Goal: Task Accomplishment & Management: Manage account settings

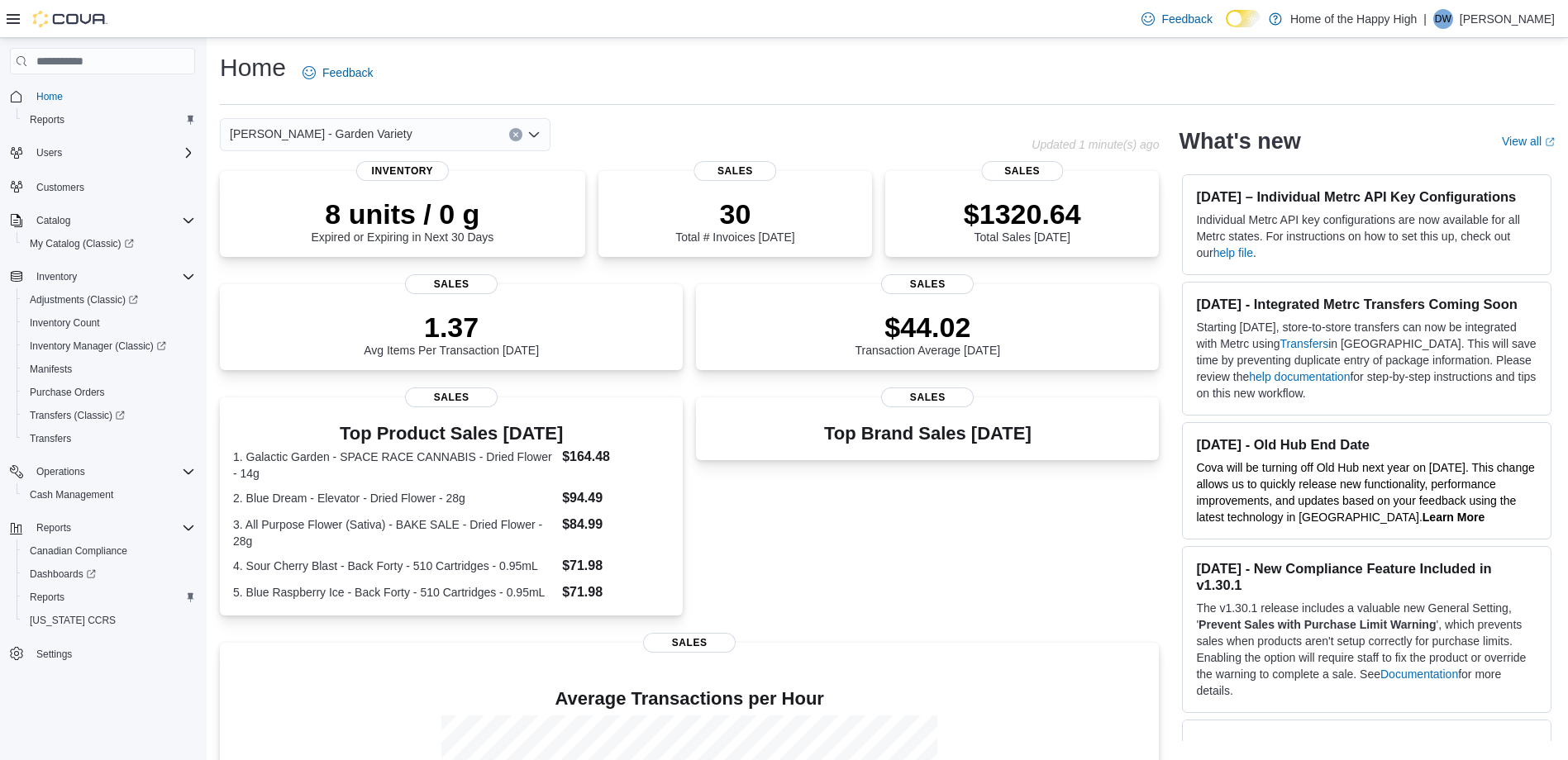
click at [536, 132] on icon "Open list of options" at bounding box center [534, 135] width 13 height 13
type input "****"
click at [459, 165] on span "Winnipeg - Polo Park - Garden Variety" at bounding box center [425, 163] width 266 height 17
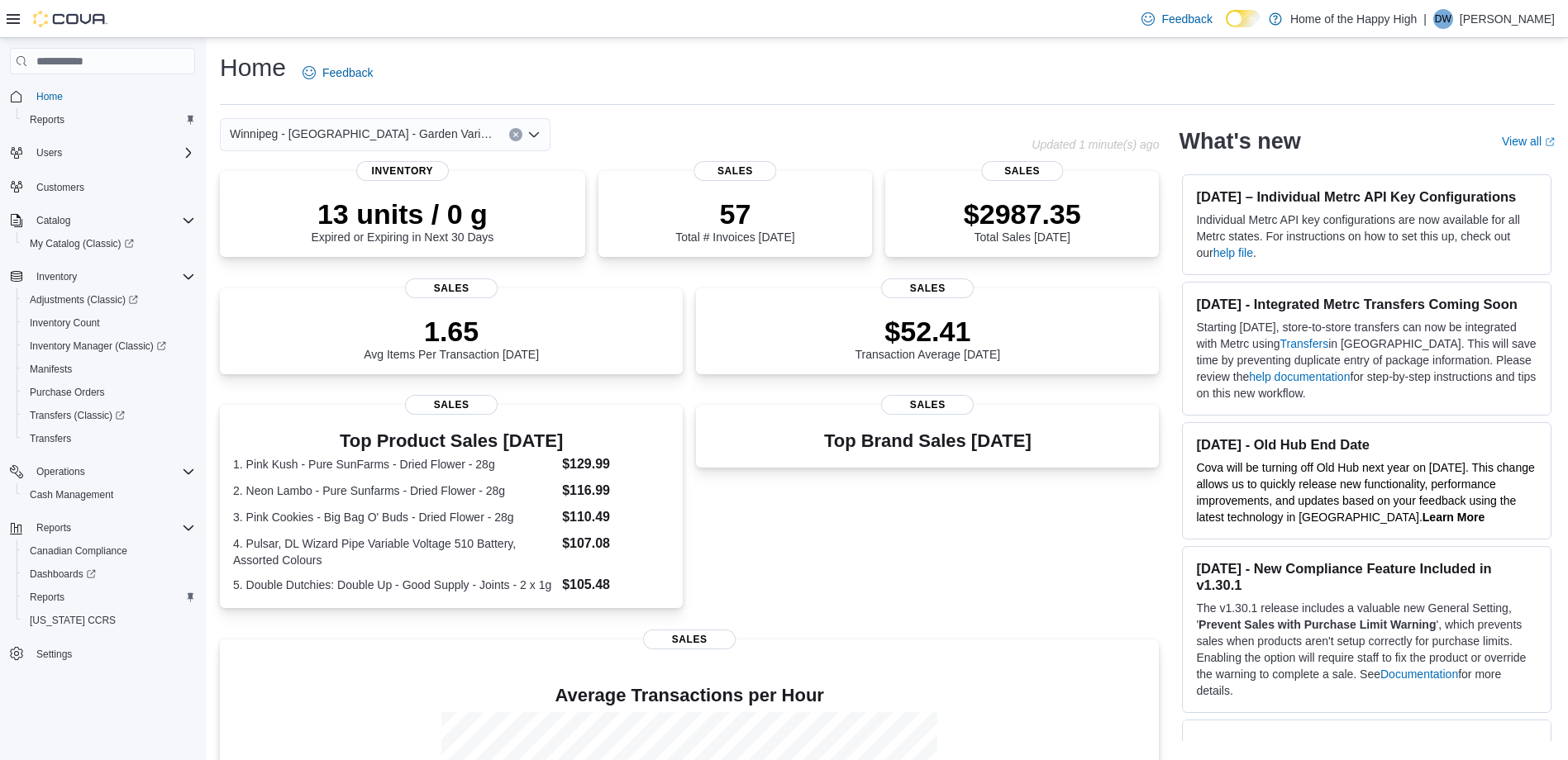
click at [448, 142] on div "Winnipeg - Polo Park - Garden Variety Combo box. Selected. Winnipeg - Polo Park…" at bounding box center [385, 134] width 330 height 33
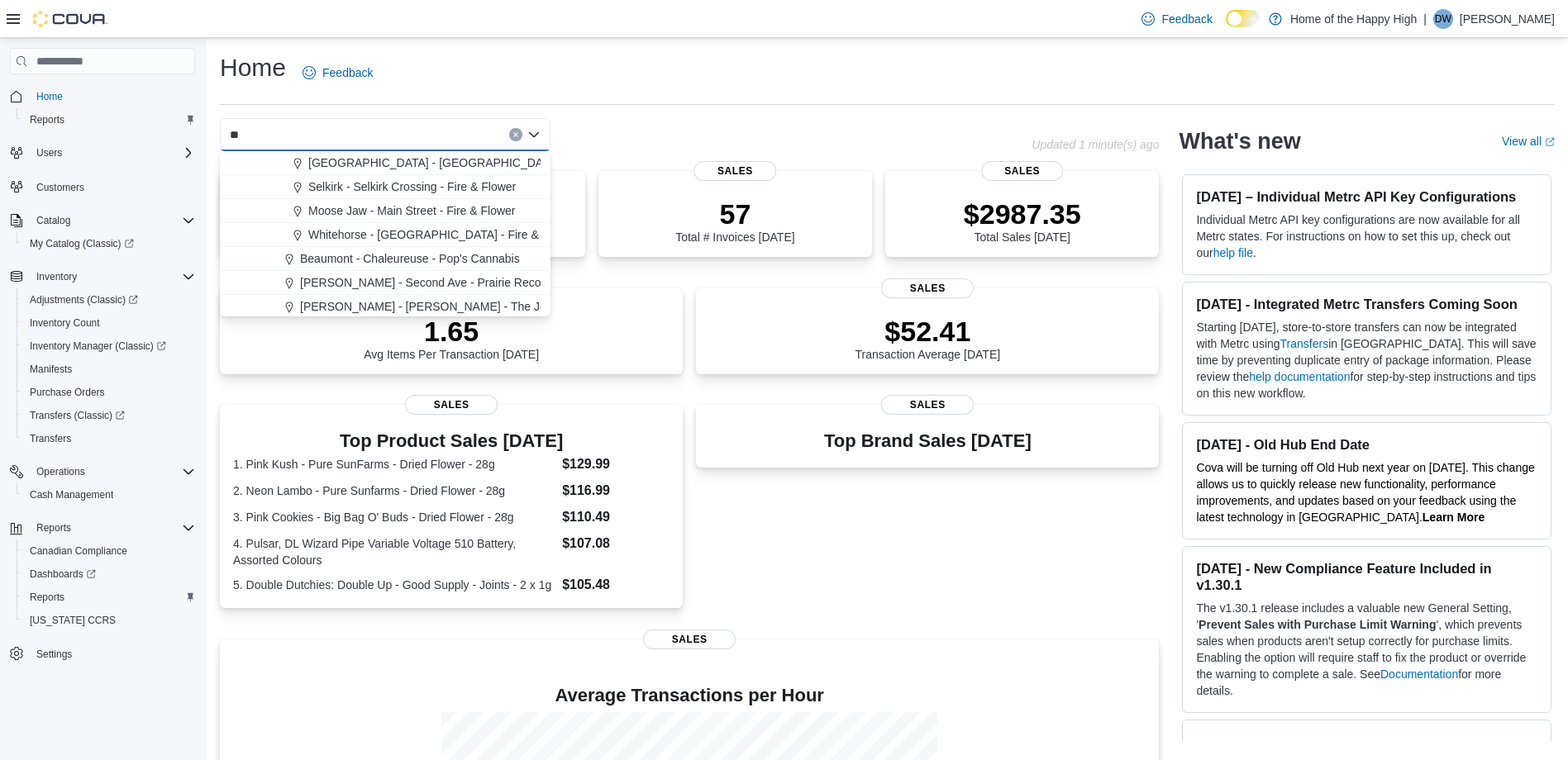
type input "*"
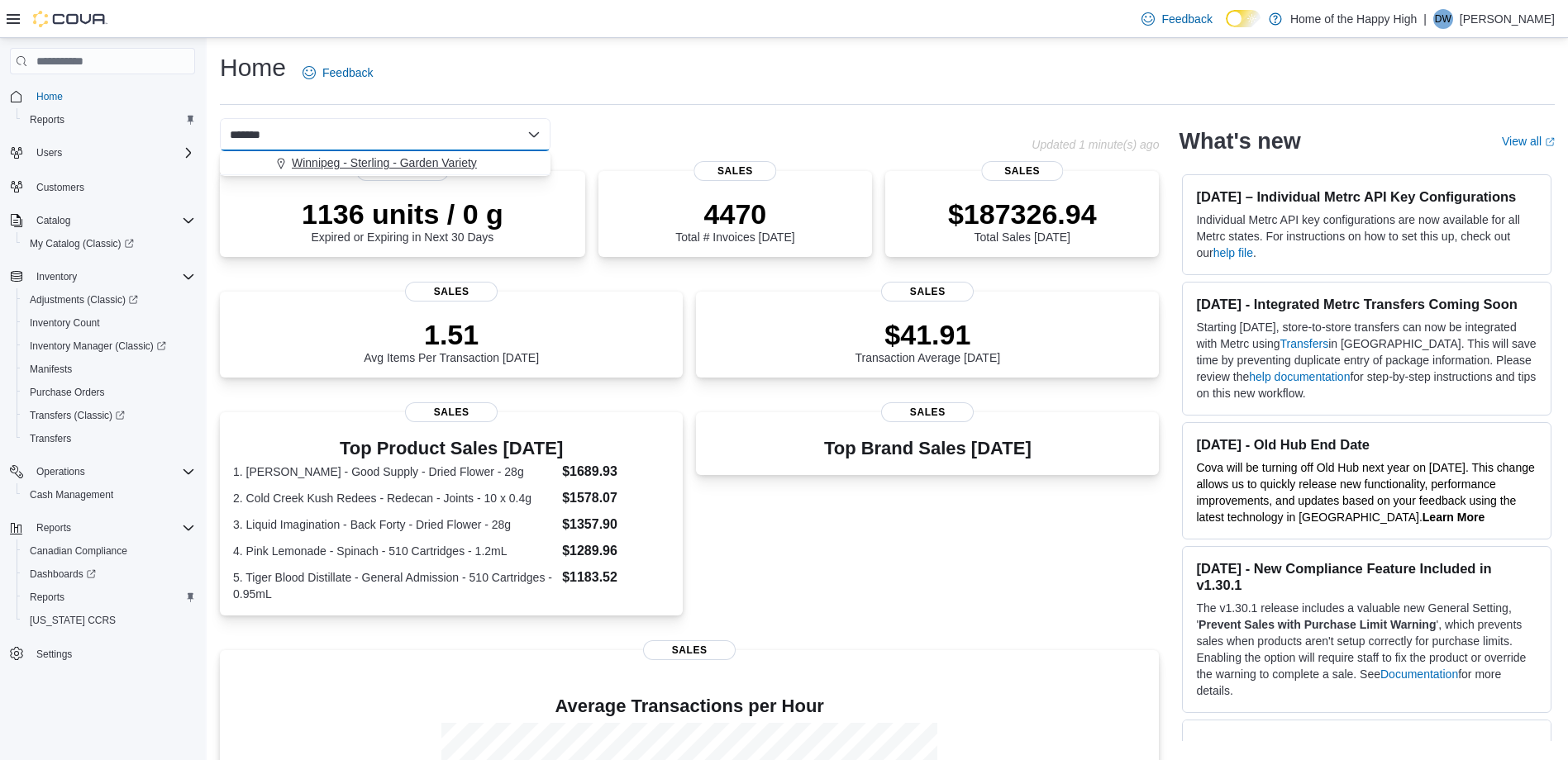
type input "*******"
click at [407, 155] on span "Winnipeg - Sterling - Garden Variety" at bounding box center [384, 163] width 185 height 17
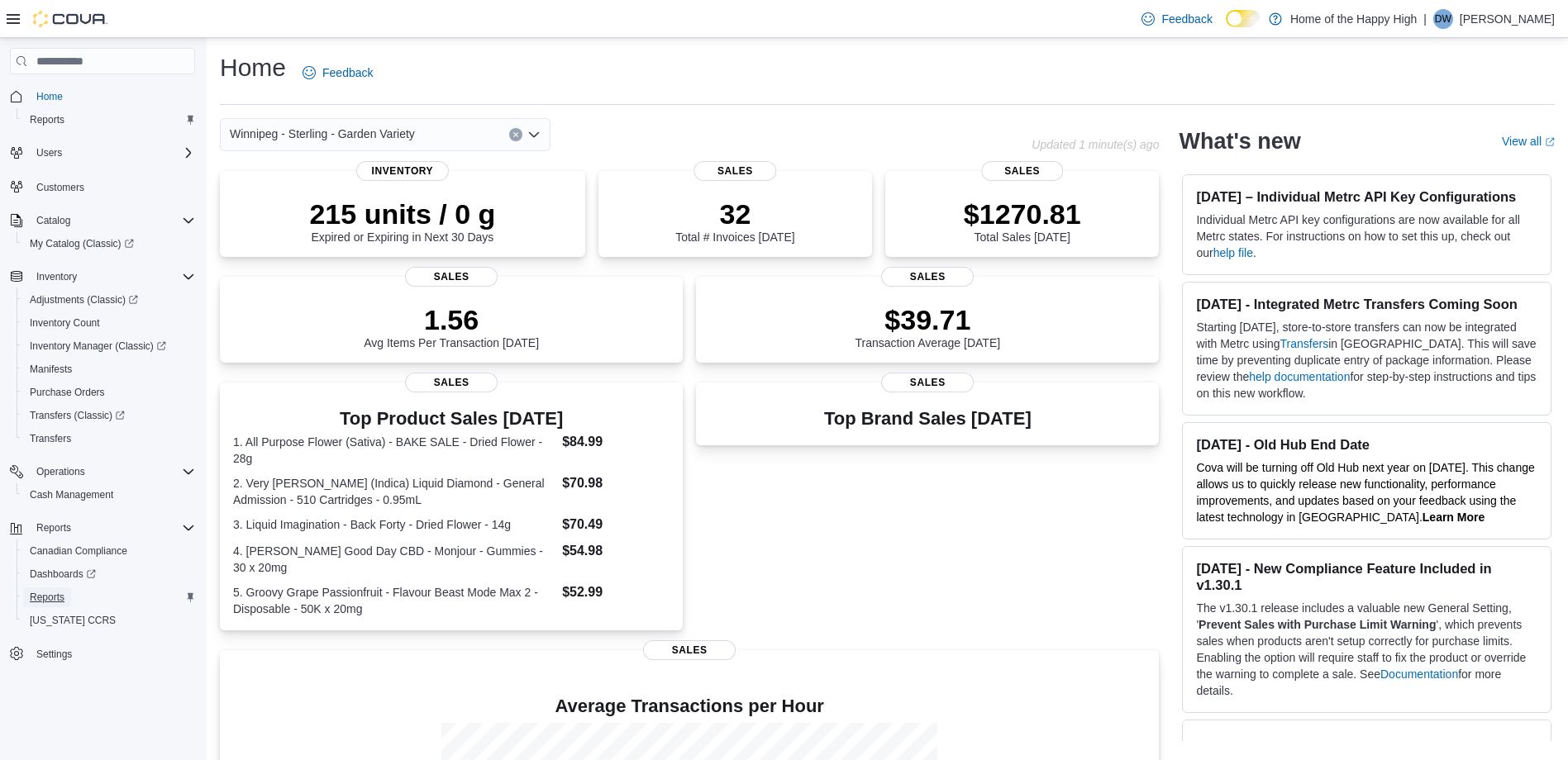
drag, startPoint x: 49, startPoint y: 588, endPoint x: 191, endPoint y: 588, distance: 142.0
click at [49, 588] on span "Reports" at bounding box center [46, 597] width 35 height 20
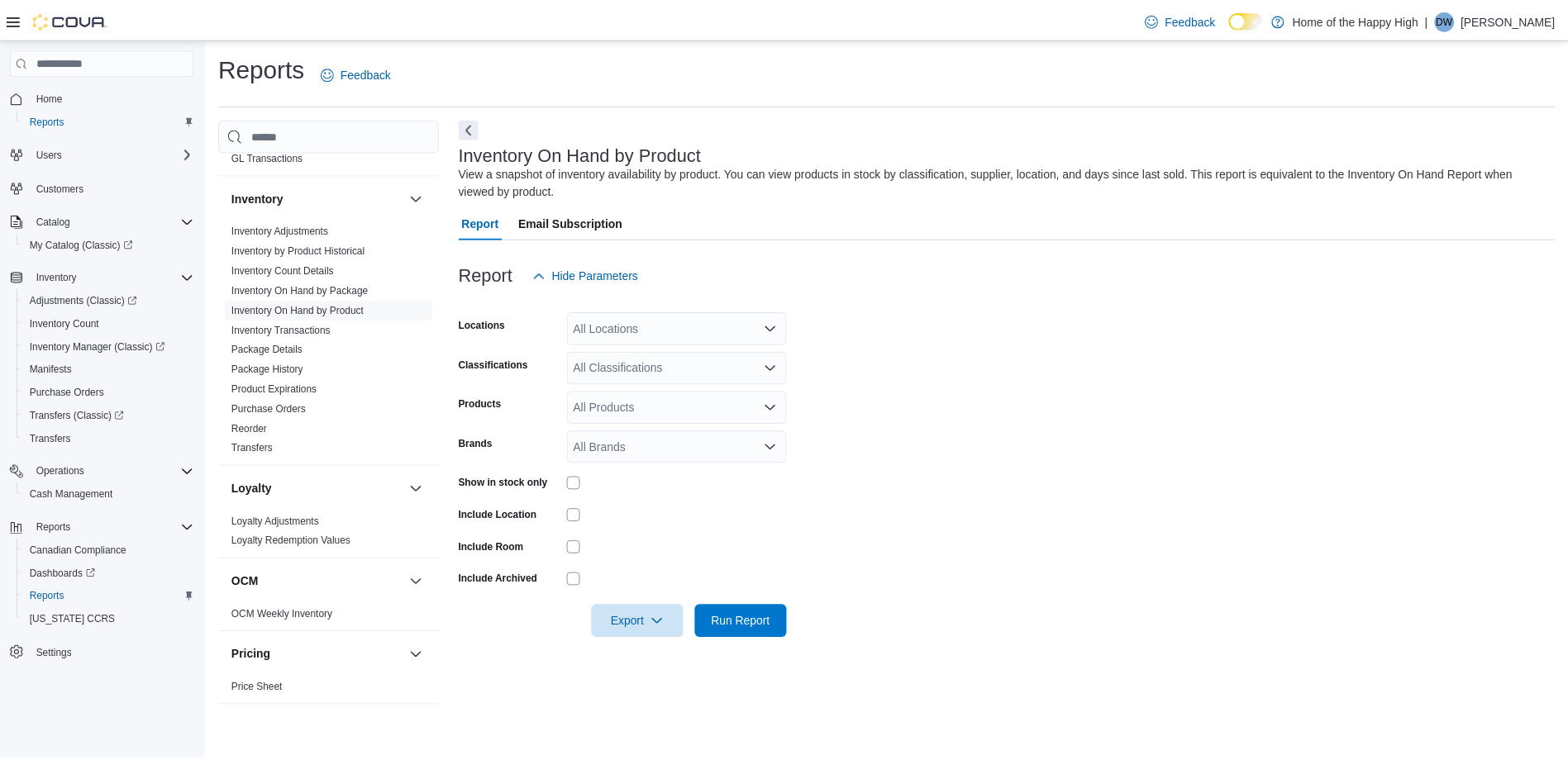
scroll to position [292, 0]
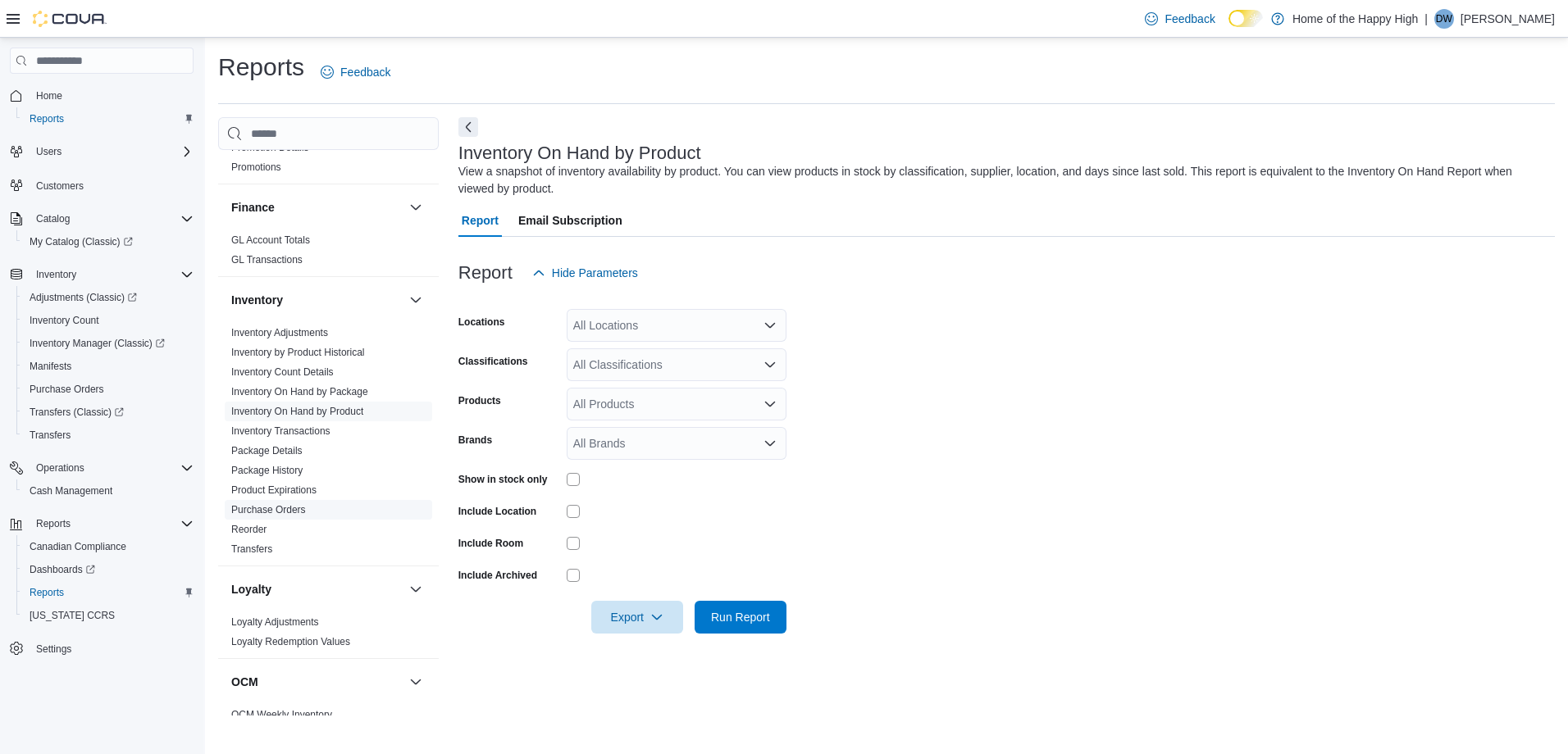
click at [255, 505] on link "Purchase Orders" at bounding box center [268, 510] width 74 height 12
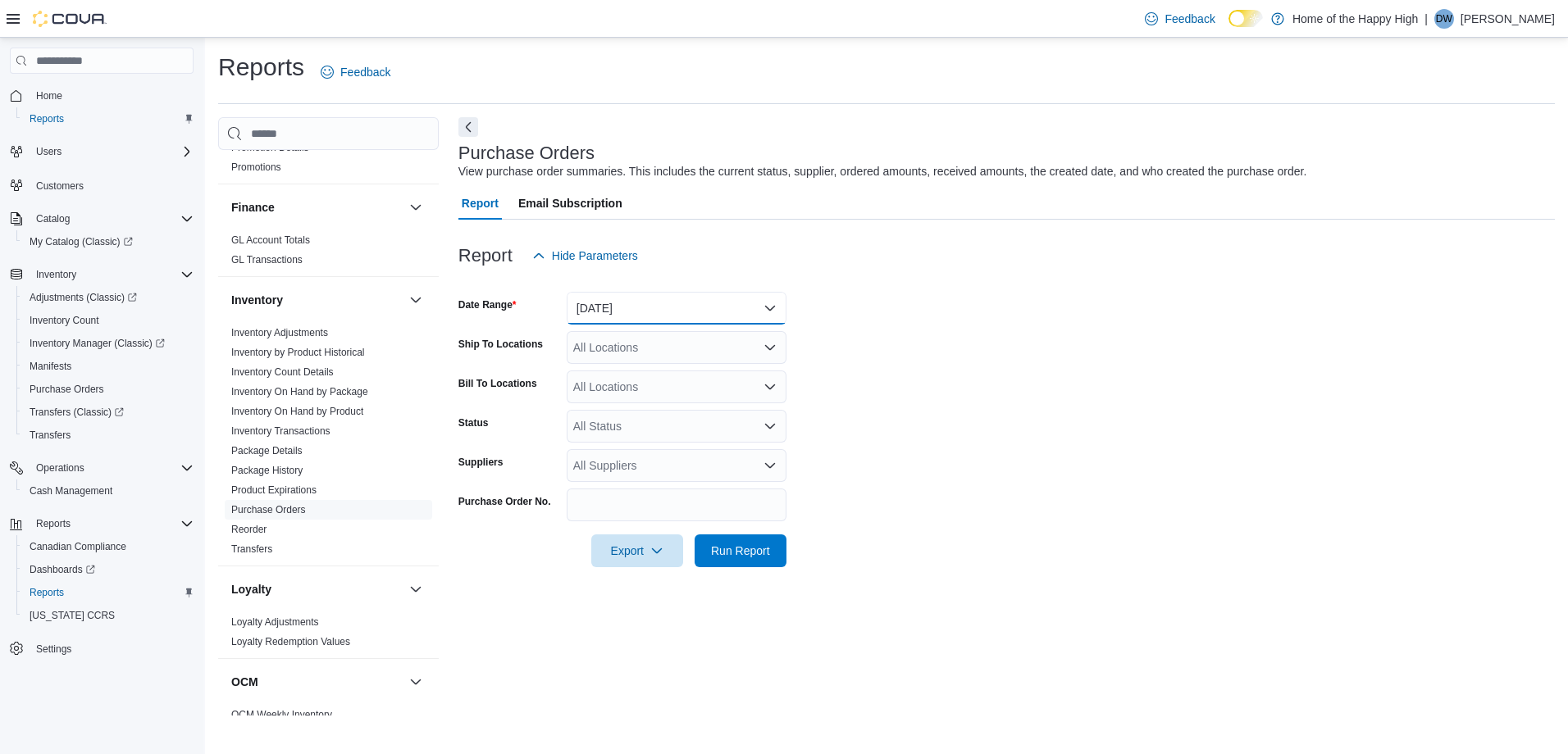
click at [675, 313] on button "Yesterday" at bounding box center [677, 308] width 220 height 33
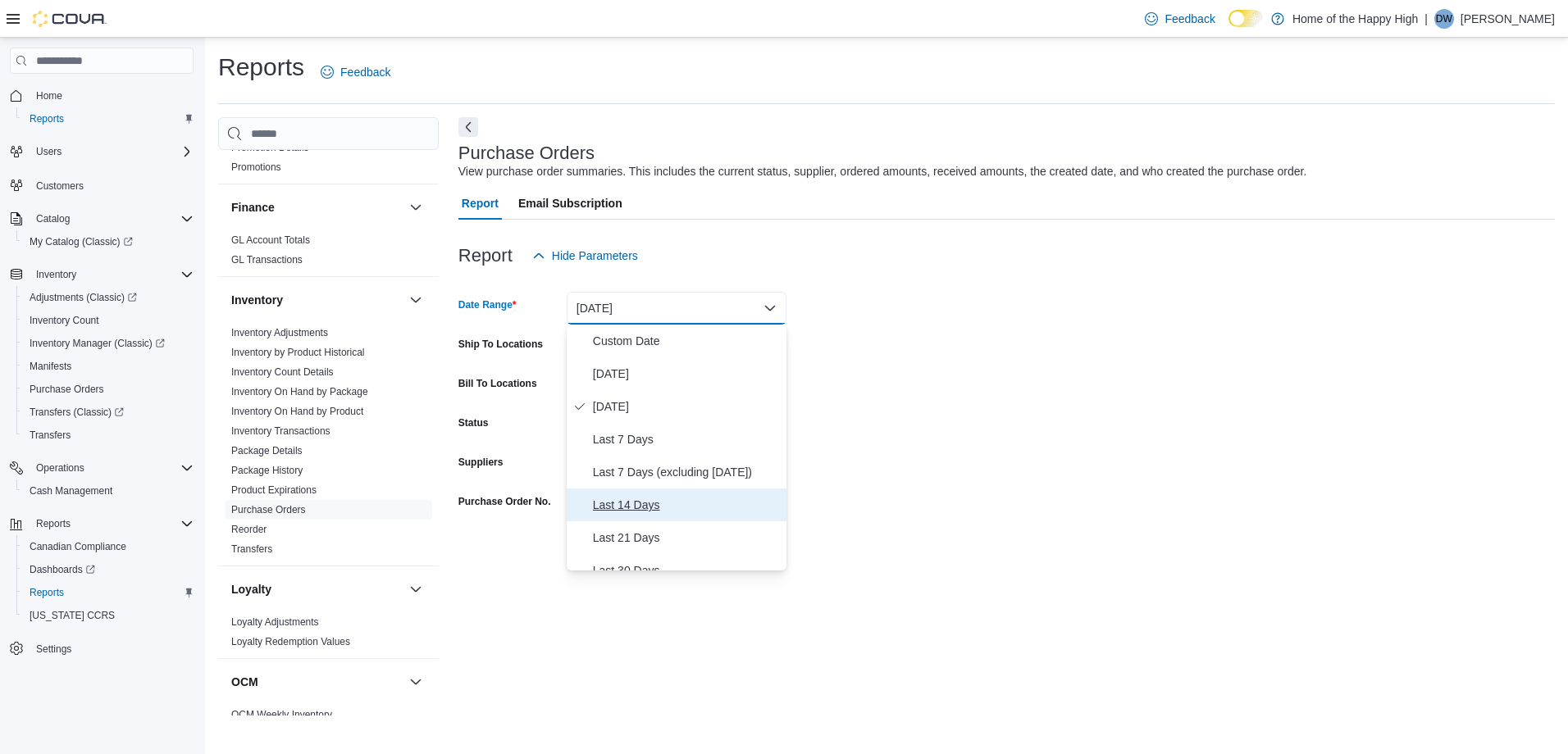
click at [643, 503] on span "Last 14 Days" at bounding box center [687, 505] width 187 height 20
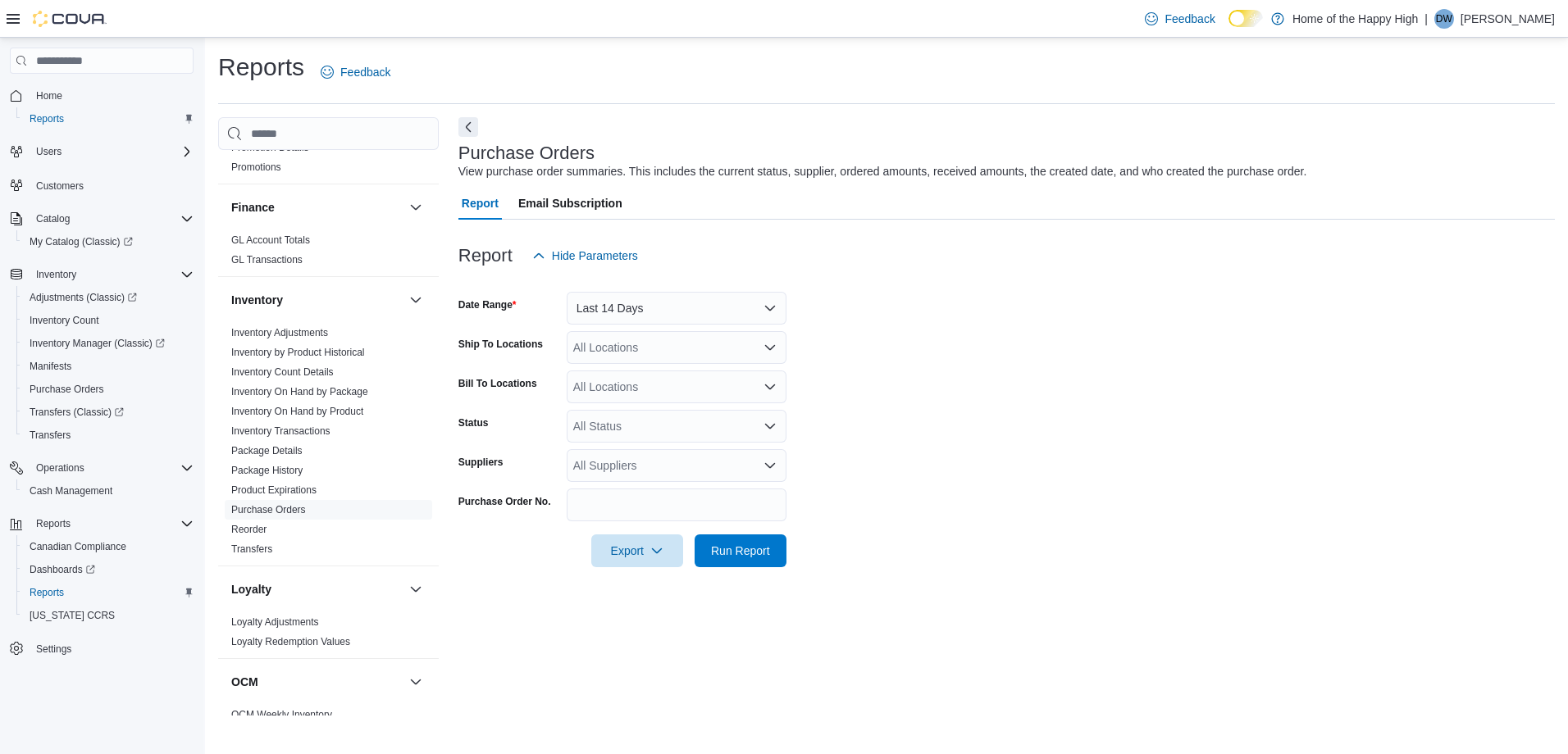
click at [1094, 456] on form "Date Range Last 14 Days Ship To Locations All Locations Bill To Locations All L…" at bounding box center [1006, 420] width 1096 height 295
click at [694, 344] on div "All Locations" at bounding box center [677, 347] width 220 height 33
type input "****"
click at [681, 371] on span "Brandon - Meadows - Garden Variety" at bounding box center [708, 375] width 181 height 17
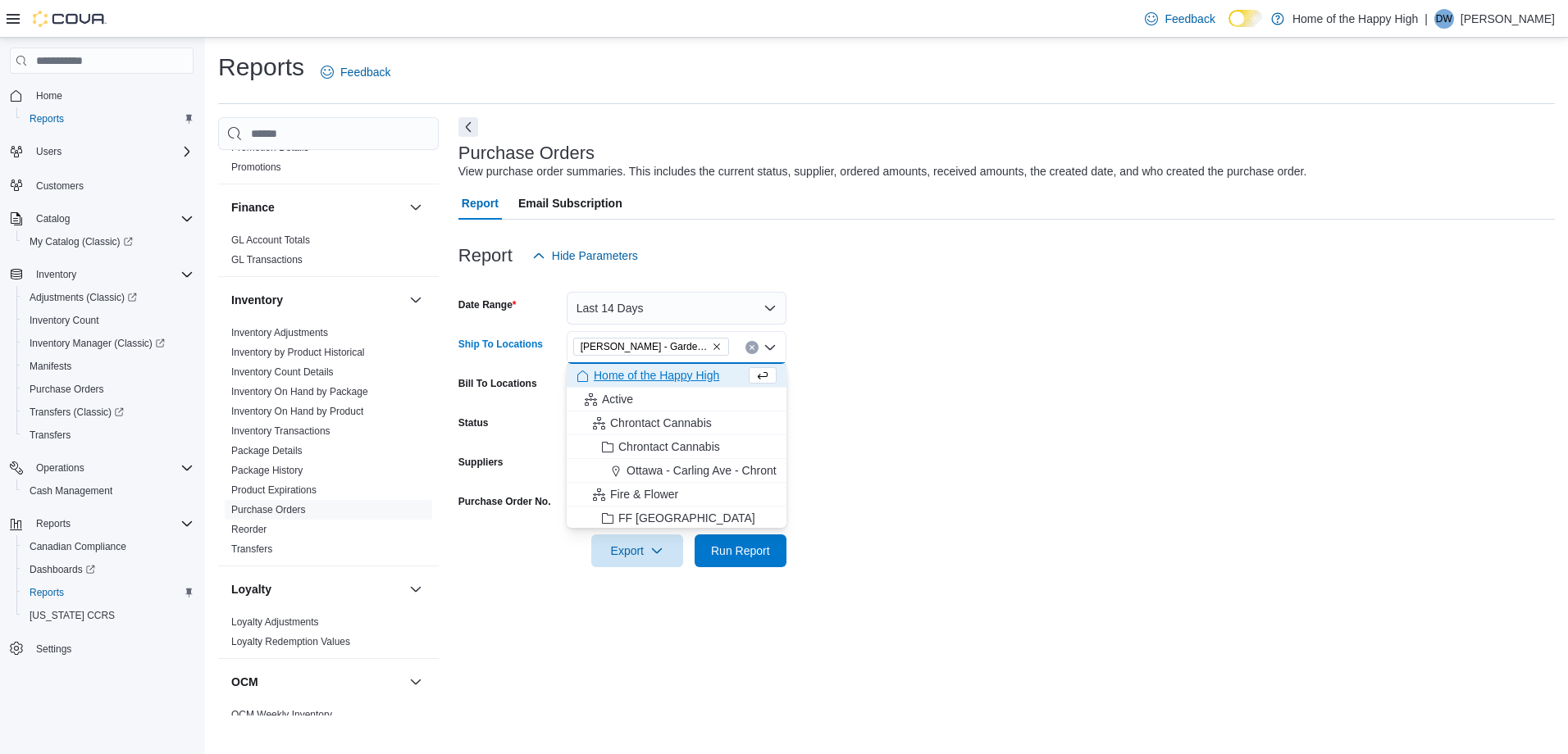
click at [997, 349] on form "Date Range Last 14 Days Ship To Locations Brandon - Meadows - Garden Variety Co…" at bounding box center [1006, 420] width 1096 height 295
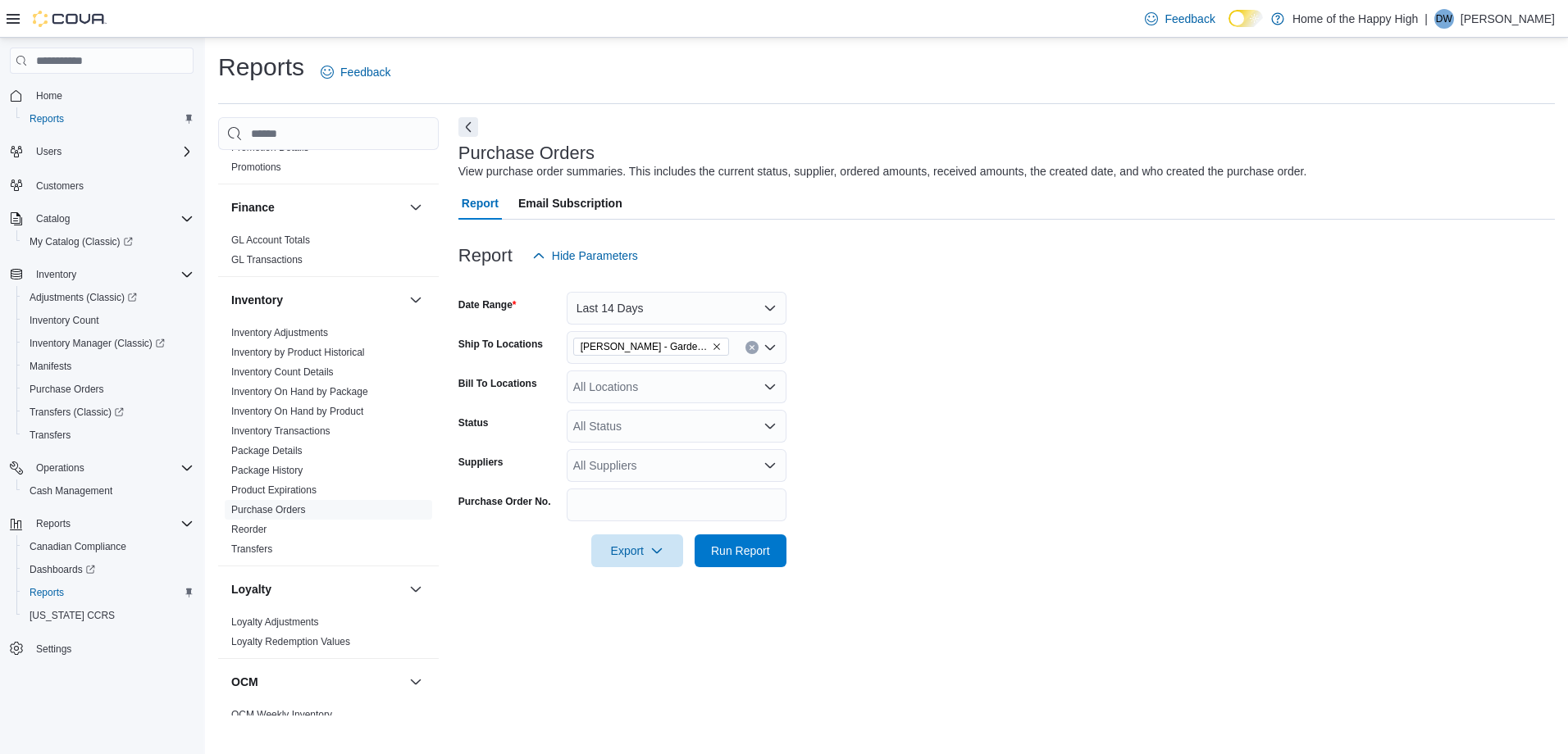
click at [633, 461] on div "All Suppliers" at bounding box center [677, 465] width 220 height 33
type input "*"
type input "***"
click at [606, 497] on span "Humble & Fume ( B.O.B. HQ )" at bounding box center [676, 493] width 200 height 17
click at [1009, 461] on form "Date Range Last 14 Days Ship To Locations Brandon - Meadows - Garden Variety Bi…" at bounding box center [1006, 420] width 1096 height 295
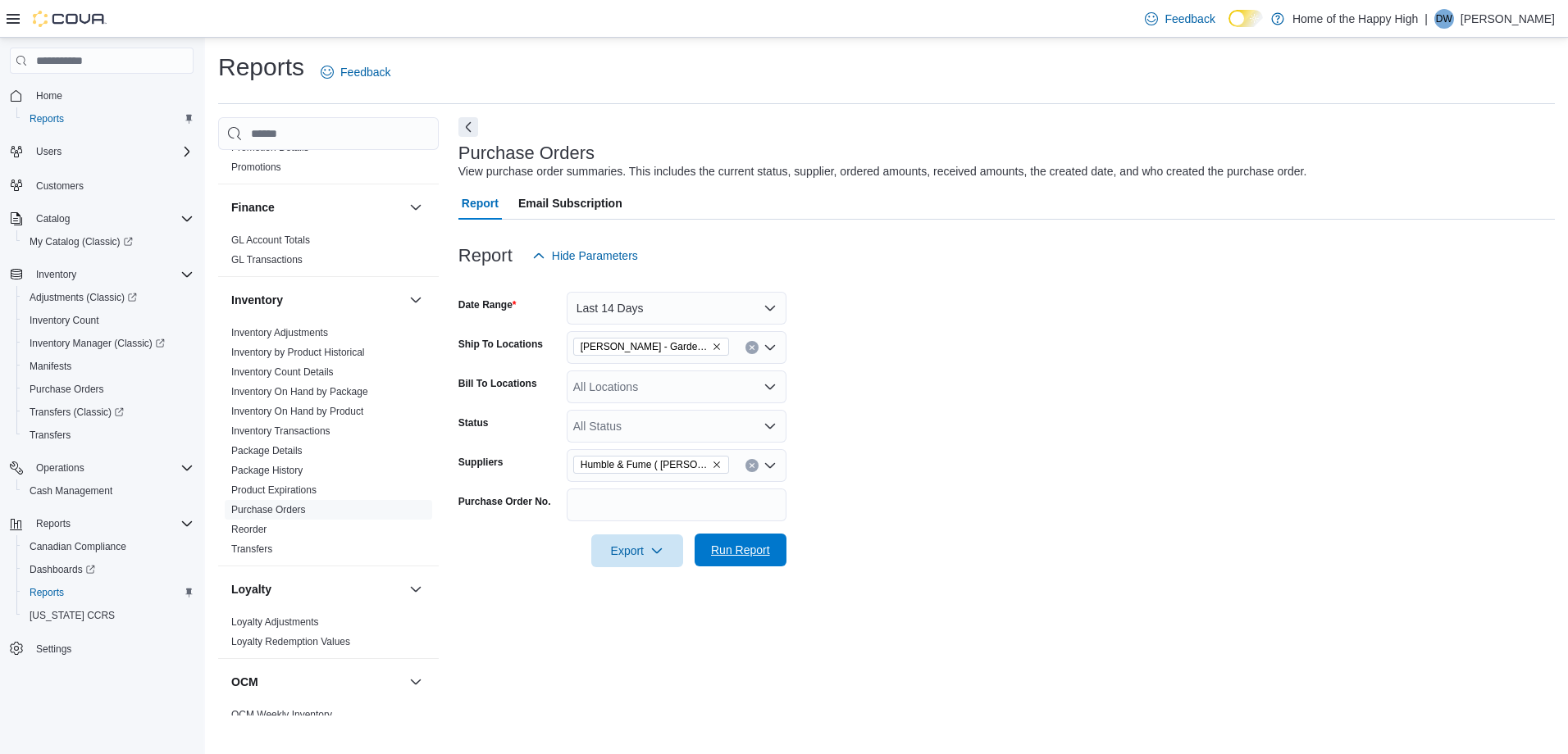
click at [723, 542] on span "Run Report" at bounding box center [740, 549] width 72 height 33
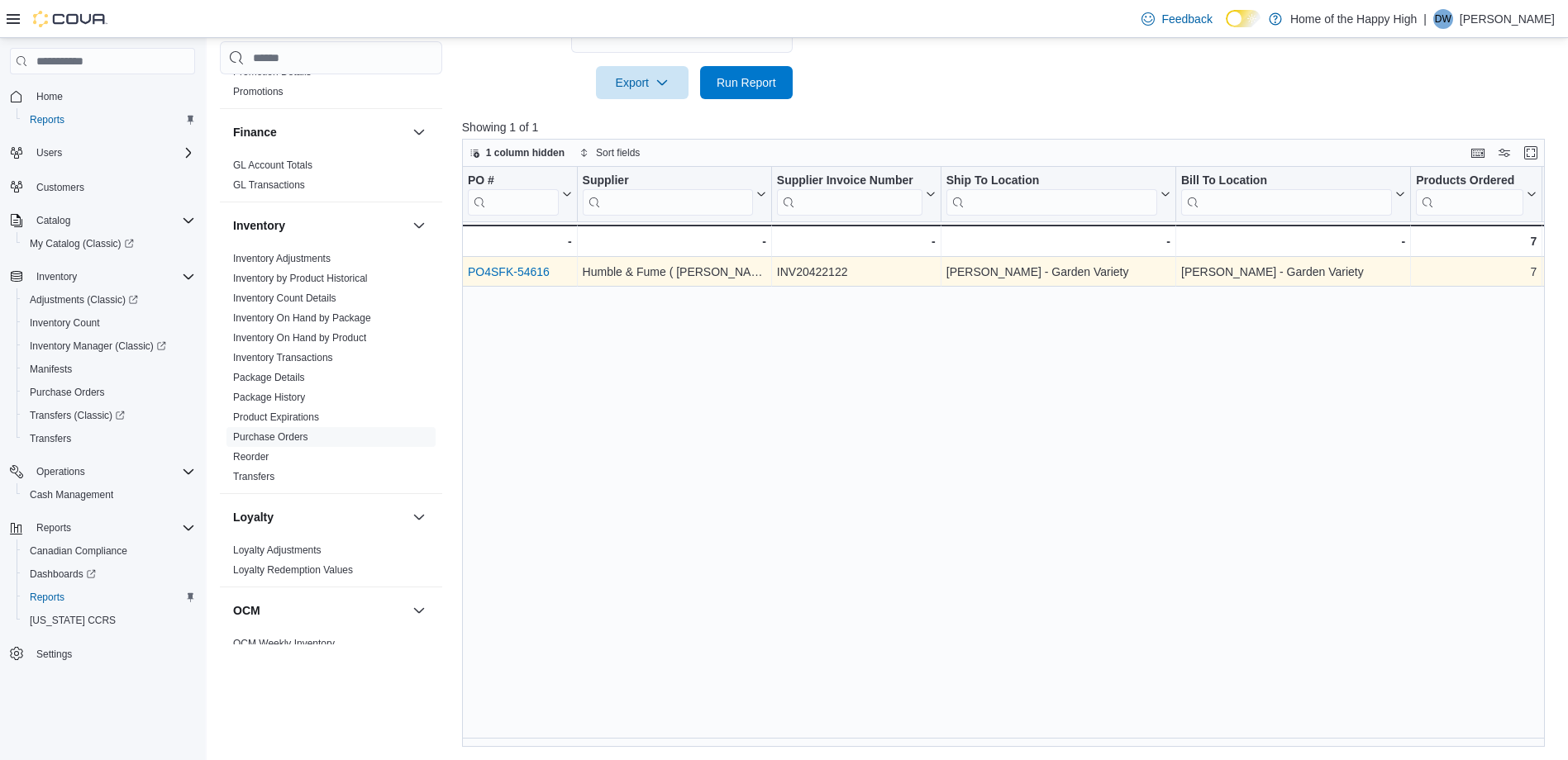
click at [514, 268] on link "PO4SFK-54616" at bounding box center [508, 272] width 82 height 13
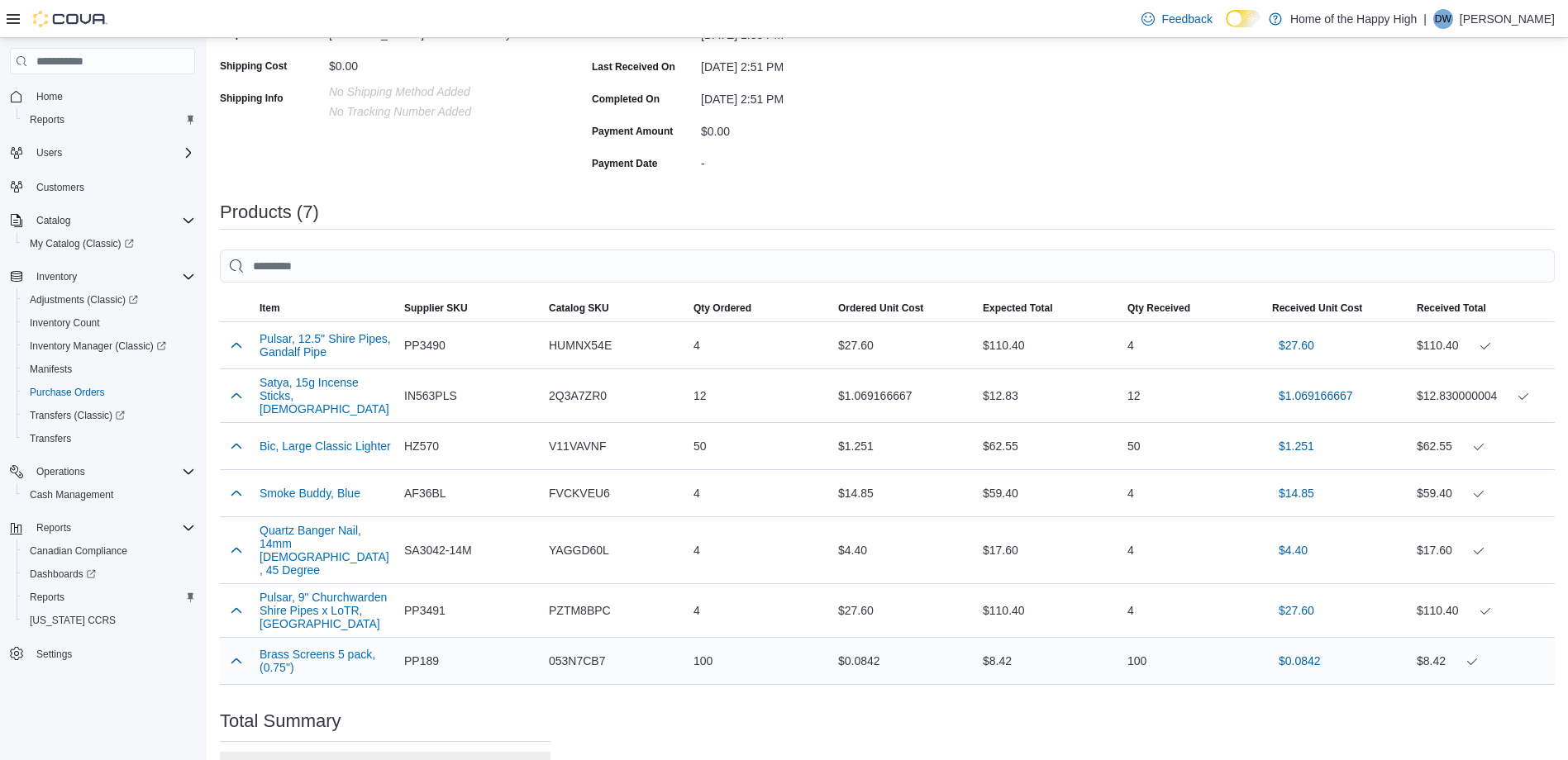
scroll to position [463, 0]
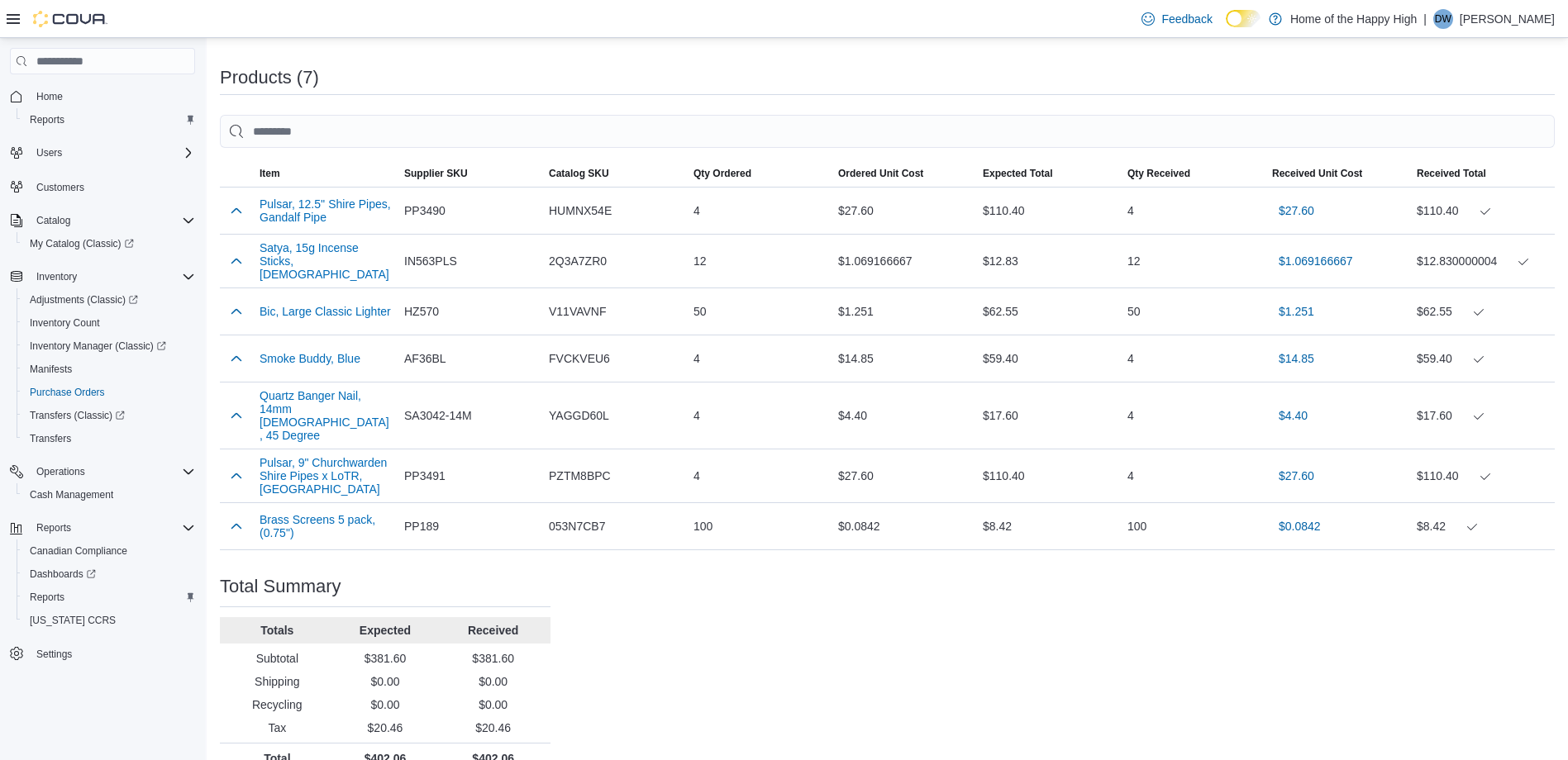
click at [450, 47] on div "Purchase Order: PO4SFK-54616 Feedback Purchase Order Details Status Completed S…" at bounding box center [888, 228] width 1335 height 1088
